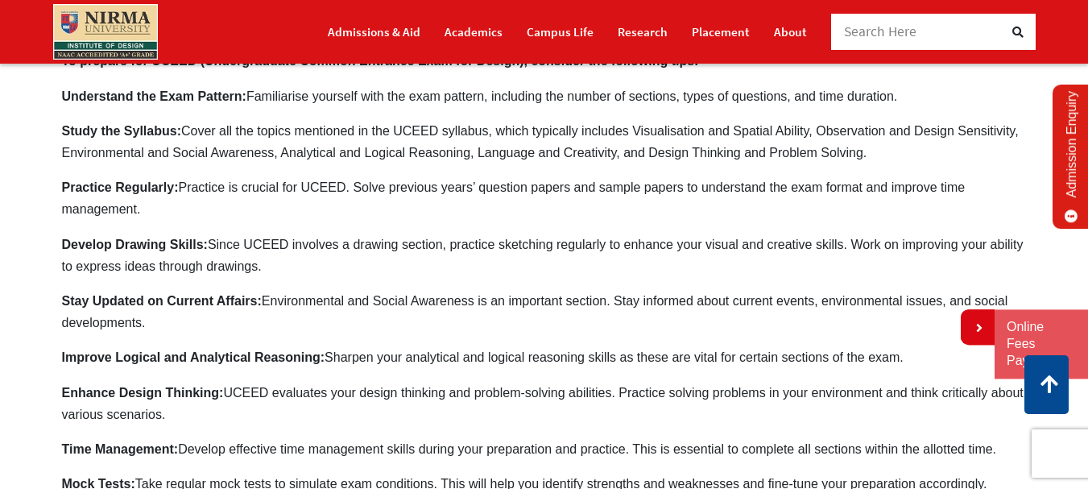
scroll to position [169, 0]
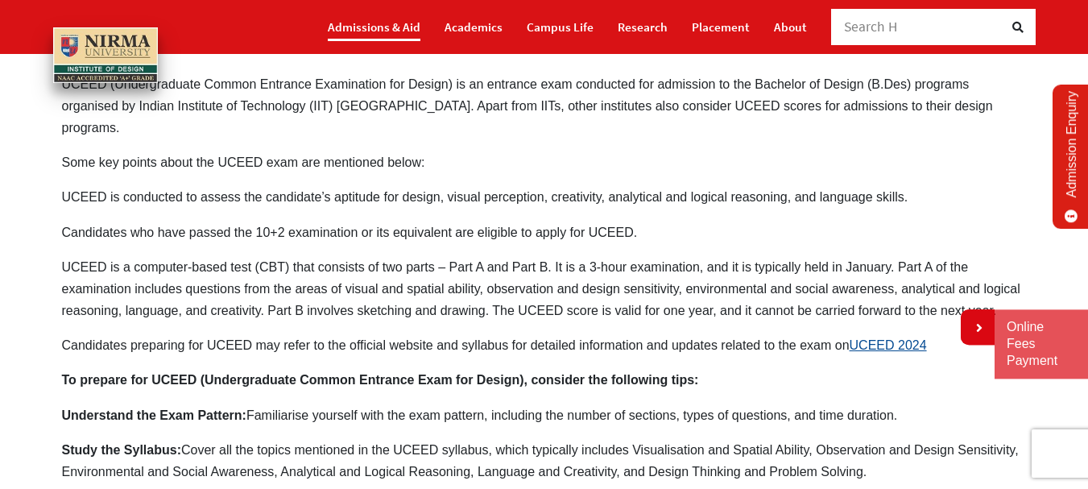
click at [385, 25] on link "Admissions & Aid" at bounding box center [374, 27] width 93 height 28
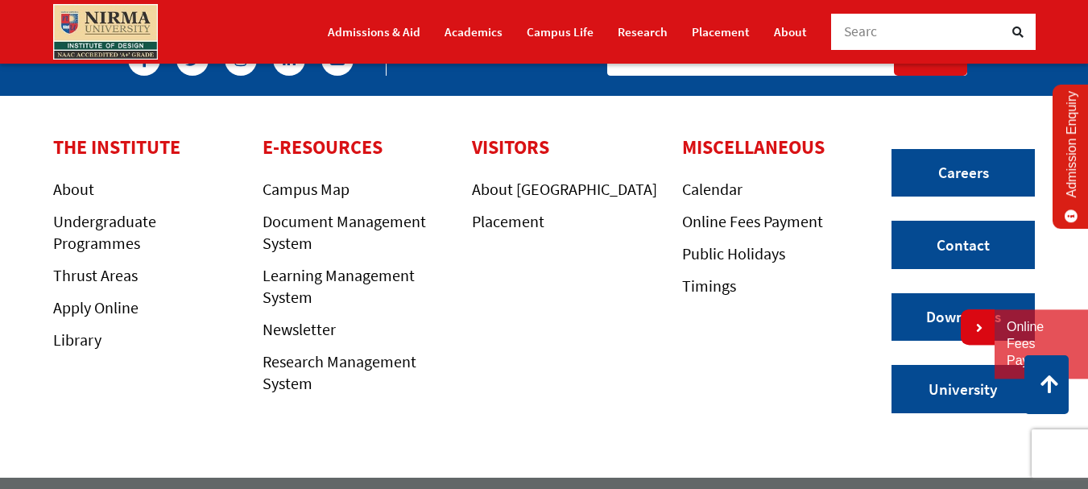
scroll to position [1332, 0]
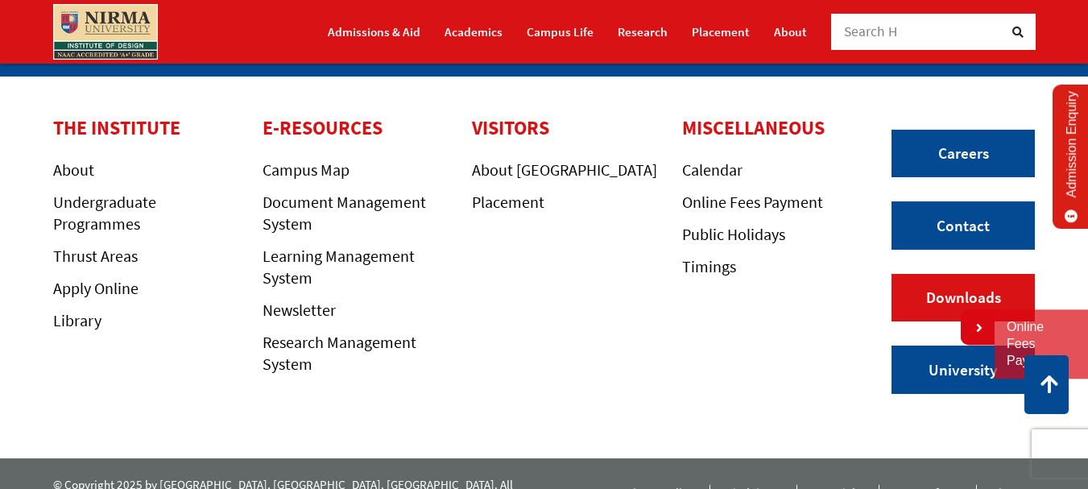
click at [966, 274] on link "Downloads" at bounding box center [963, 298] width 143 height 48
